Goal: Task Accomplishment & Management: Complete application form

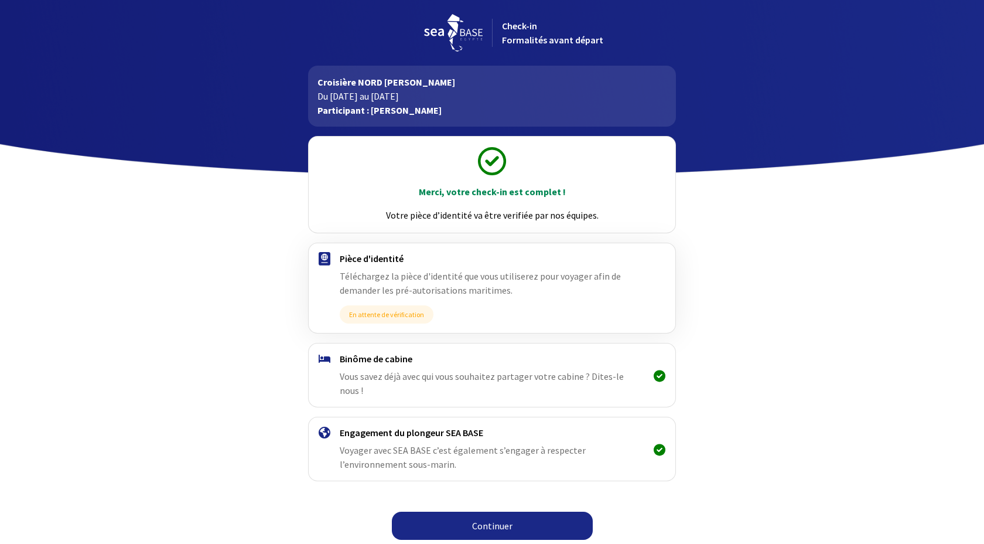
click at [498, 523] on link "Continuer" at bounding box center [492, 526] width 201 height 28
